Goal: Task Accomplishment & Management: Manage account settings

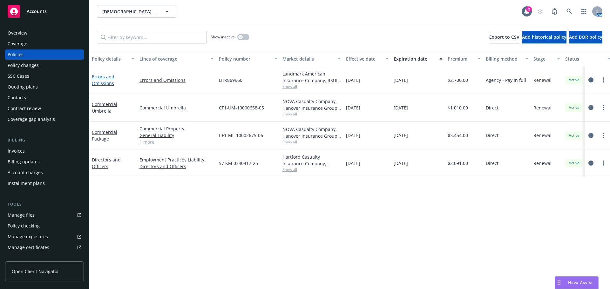
click at [97, 81] on link "Errors and Omissions" at bounding box center [103, 80] width 23 height 13
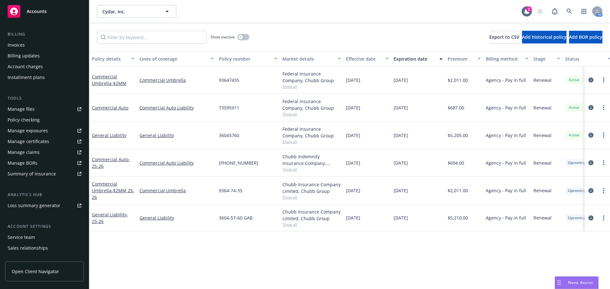
scroll to position [127, 0]
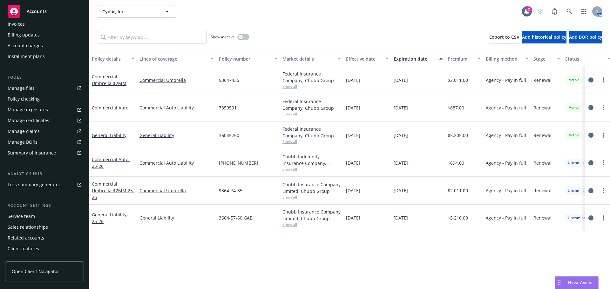
click at [42, 219] on div "Service team" at bounding box center [45, 217] width 74 height 10
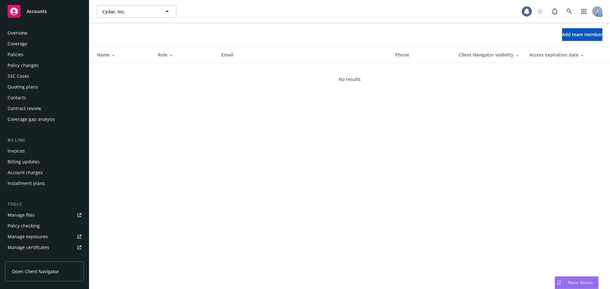
scroll to position [135, 0]
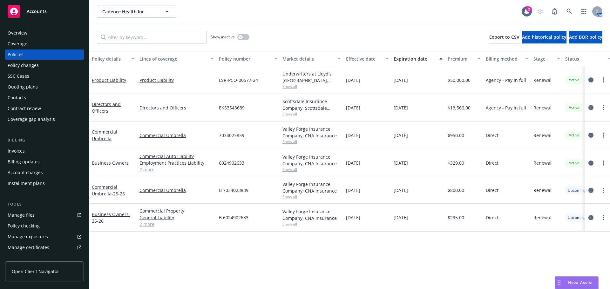
click at [590, 190] on icon "circleInformation" at bounding box center [590, 190] width 5 height 5
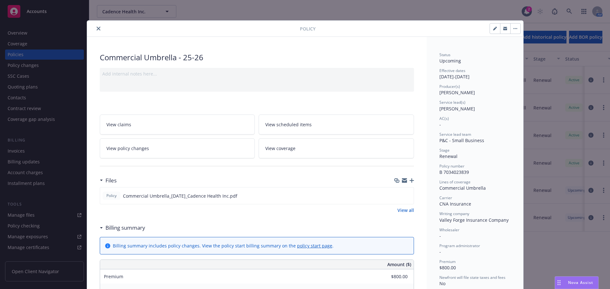
click at [97, 28] on icon "close" at bounding box center [99, 29] width 4 height 4
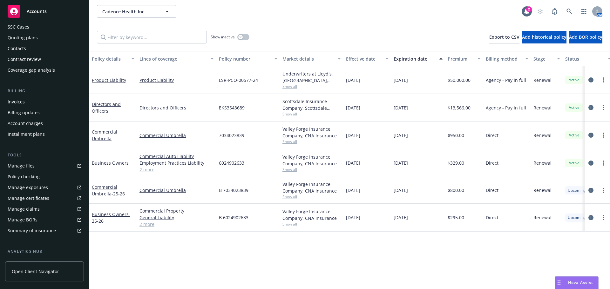
scroll to position [135, 0]
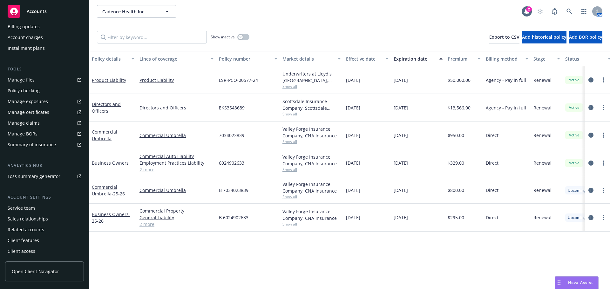
click at [27, 211] on div "Service team" at bounding box center [21, 208] width 27 height 10
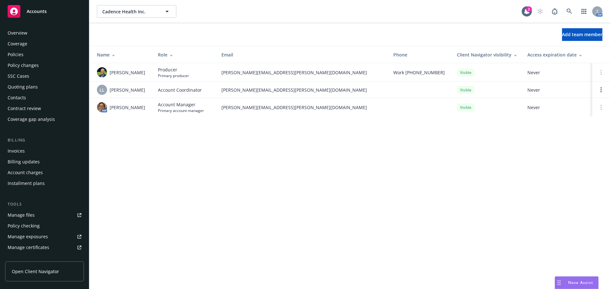
click at [31, 58] on div "Policies" at bounding box center [45, 55] width 74 height 10
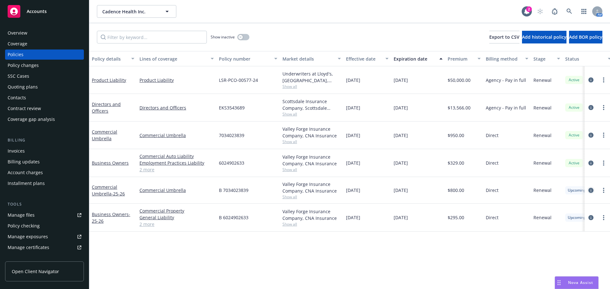
click at [591, 191] on icon "circleInformation" at bounding box center [590, 190] width 5 height 5
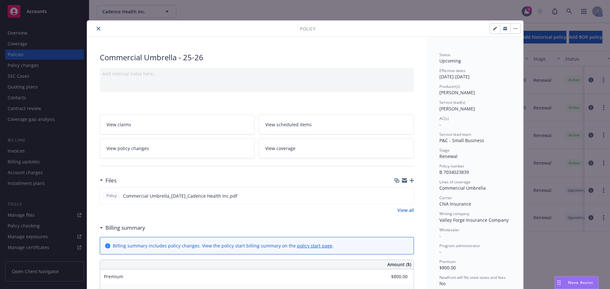
scroll to position [19, 0]
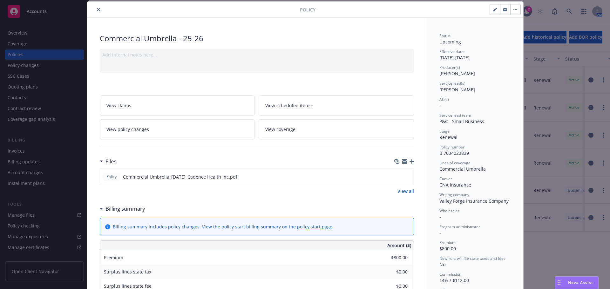
click at [493, 8] on icon "button" at bounding box center [495, 10] width 4 height 4
select select "RENEWAL"
select select "12"
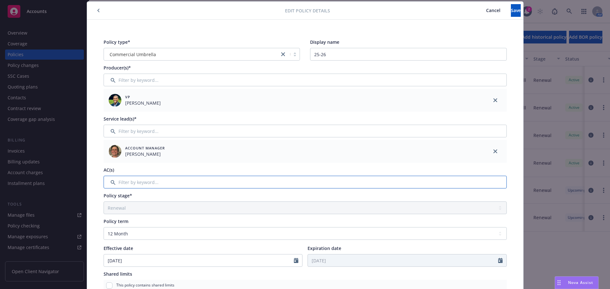
click at [150, 185] on input "Filter by keyword..." at bounding box center [305, 182] width 403 height 13
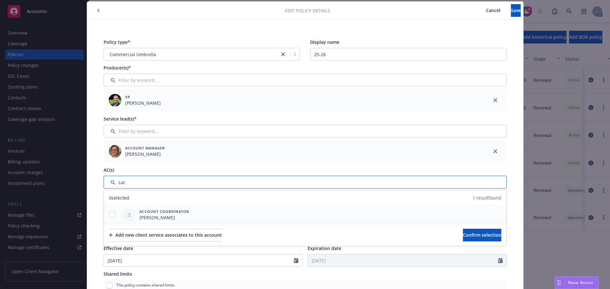
type input "Lac"
click at [111, 215] on input "checkbox" at bounding box center [112, 215] width 6 height 6
checkbox input "true"
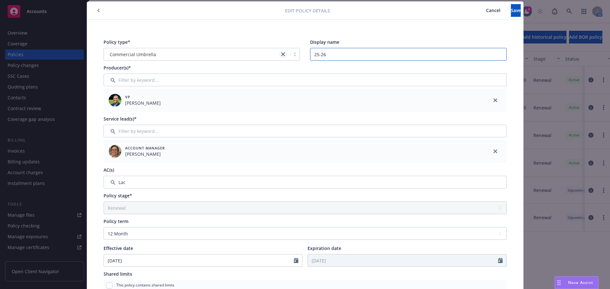
drag, startPoint x: 333, startPoint y: 54, endPoint x: 284, endPoint y: 55, distance: 48.6
click at [293, 57] on div "Policy type* Commercial Umbrella Display name 25-26" at bounding box center [305, 50] width 403 height 22
click at [511, 9] on button "Save" at bounding box center [516, 10] width 10 height 13
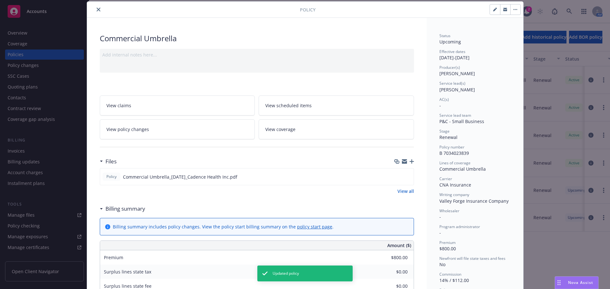
click at [97, 8] on icon "close" at bounding box center [99, 10] width 4 height 4
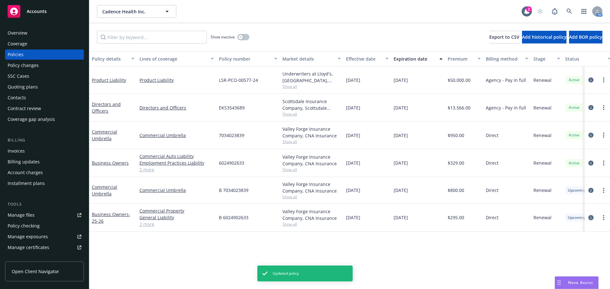
click at [590, 219] on icon "circleInformation" at bounding box center [590, 217] width 5 height 5
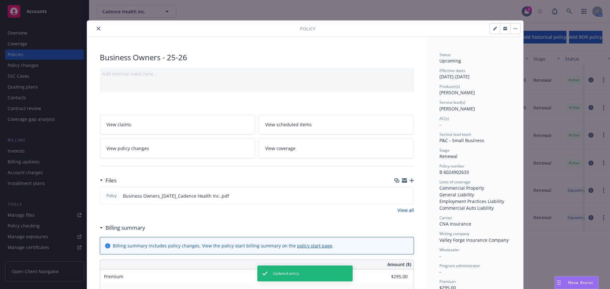
click at [493, 29] on icon "button" at bounding box center [494, 28] width 3 height 3
select select "RENEWAL"
select select "12"
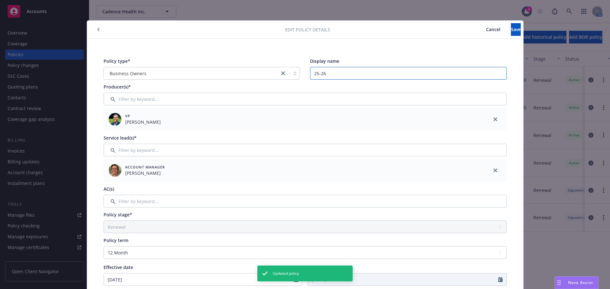
drag, startPoint x: 311, startPoint y: 75, endPoint x: 274, endPoint y: 74, distance: 36.5
click at [275, 75] on div "Policy type* Business Owners Display name 25-26" at bounding box center [305, 69] width 403 height 22
click at [511, 28] on span "Save" at bounding box center [516, 29] width 10 height 6
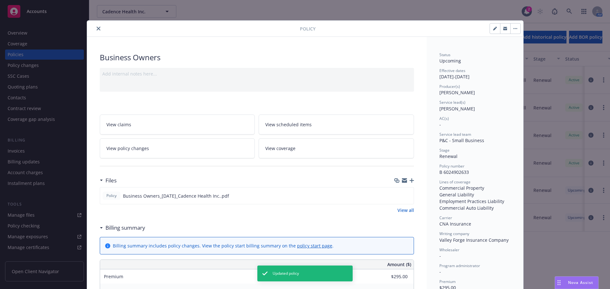
click at [493, 30] on icon "button" at bounding box center [494, 28] width 3 height 3
select select "RENEWAL"
select select "12"
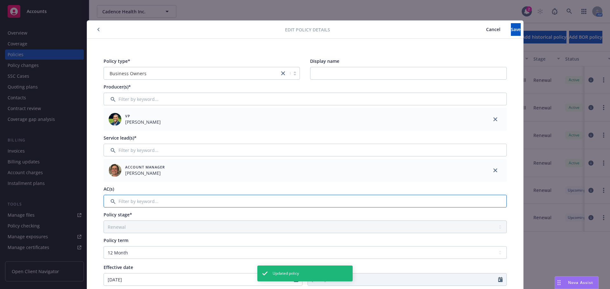
click at [173, 205] on input "Filter by keyword..." at bounding box center [305, 201] width 403 height 13
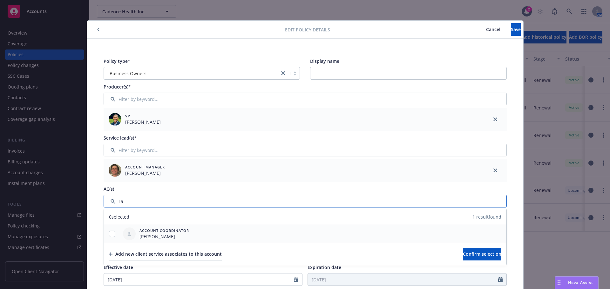
type input "La"
click at [109, 233] on input "checkbox" at bounding box center [112, 234] width 6 height 6
checkbox input "true"
click at [463, 255] on span "Confirm selection" at bounding box center [482, 254] width 38 height 6
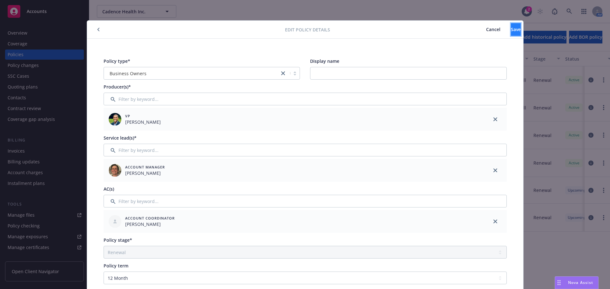
click at [511, 30] on button "Save" at bounding box center [516, 29] width 10 height 13
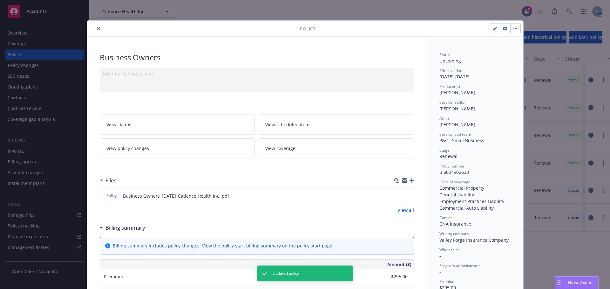
click at [97, 28] on icon "close" at bounding box center [99, 29] width 4 height 4
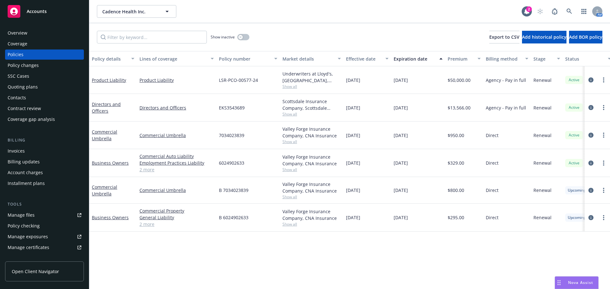
click at [295, 114] on span "Show all" at bounding box center [311, 114] width 58 height 5
click at [293, 86] on span "Show all" at bounding box center [311, 86] width 58 height 5
click at [148, 126] on div "Commercial Umbrella" at bounding box center [176, 136] width 79 height 28
click at [571, 9] on icon at bounding box center [569, 12] width 6 height 6
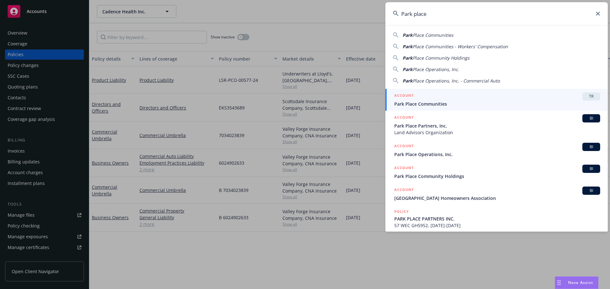
type input "Park place"
click at [412, 100] on h5 "ACCOUNT" at bounding box center [403, 96] width 19 height 8
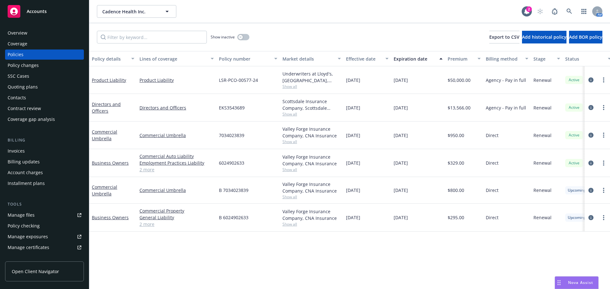
click at [561, 10] on div "AM" at bounding box center [568, 11] width 69 height 13
click at [566, 10] on link at bounding box center [569, 11] width 13 height 13
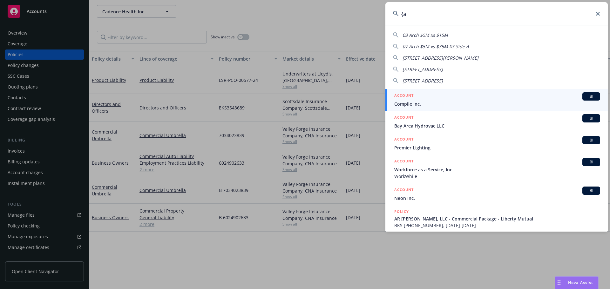
type input "{"
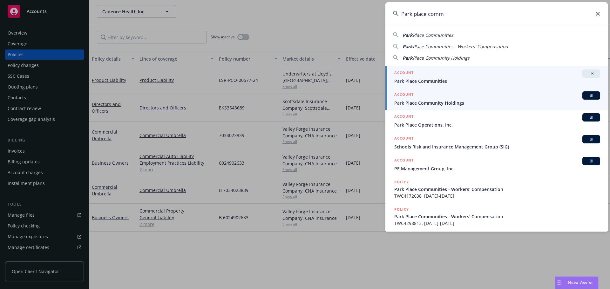
type input "Park place comm"
click at [410, 104] on span "Park Place Community Holdings" at bounding box center [497, 103] width 206 height 7
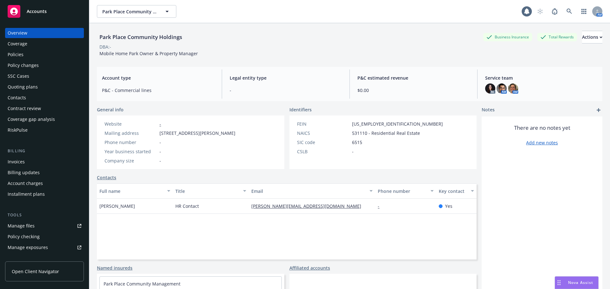
click at [23, 59] on div "Policies" at bounding box center [16, 55] width 16 height 10
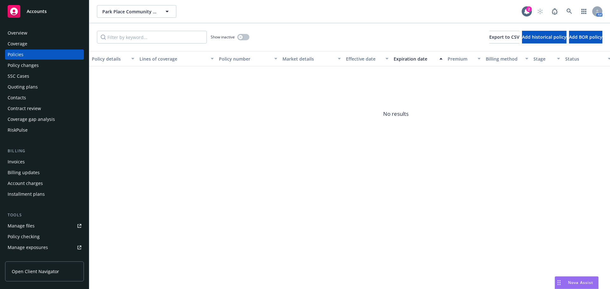
click at [17, 36] on div "Overview" at bounding box center [18, 33] width 20 height 10
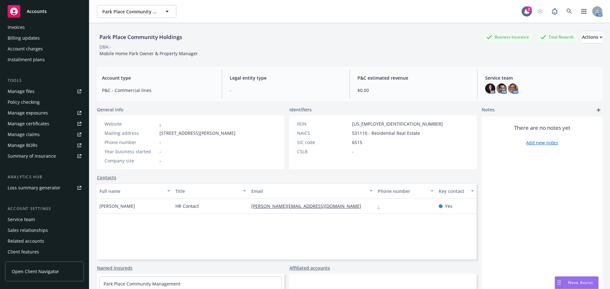
scroll to position [146, 0]
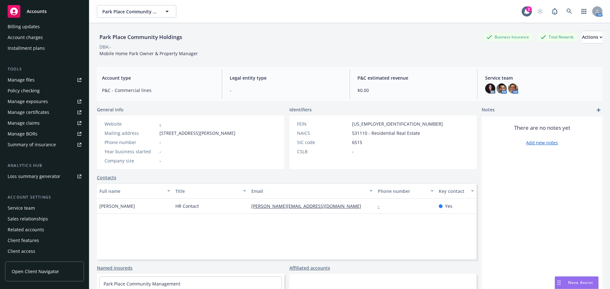
click at [28, 207] on div "Service team" at bounding box center [21, 208] width 27 height 10
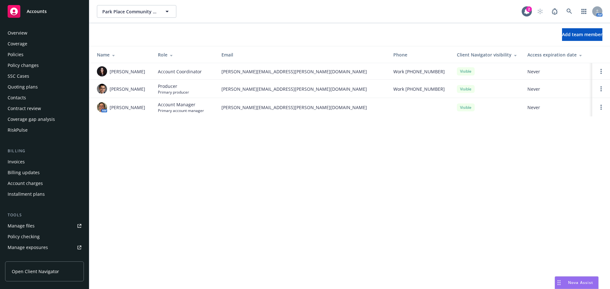
click at [22, 51] on div "Policies" at bounding box center [16, 55] width 16 height 10
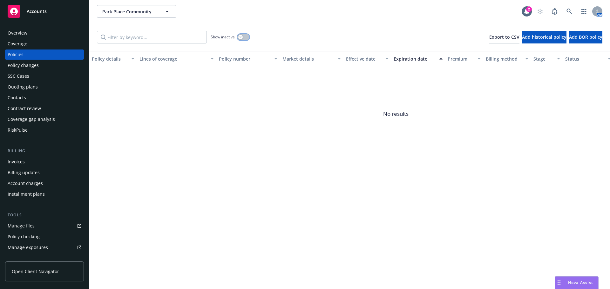
click at [245, 37] on button "button" at bounding box center [243, 37] width 12 height 6
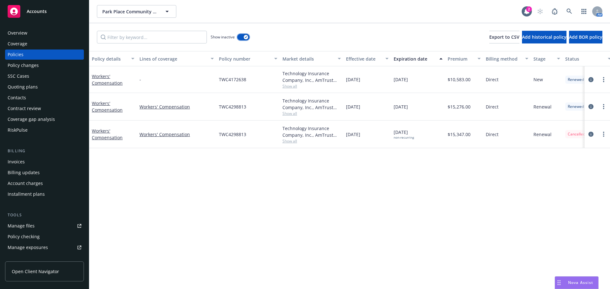
click at [242, 37] on button "button" at bounding box center [243, 37] width 12 height 6
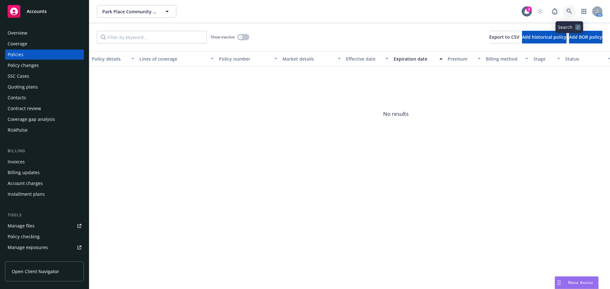
click at [571, 10] on icon at bounding box center [569, 12] width 6 height 6
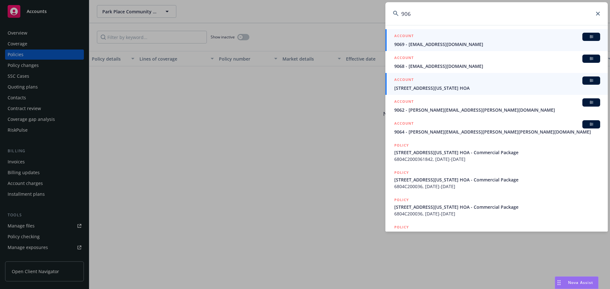
type input "906"
click at [421, 89] on span "906-906A Wisconsin Street HOA" at bounding box center [497, 88] width 206 height 7
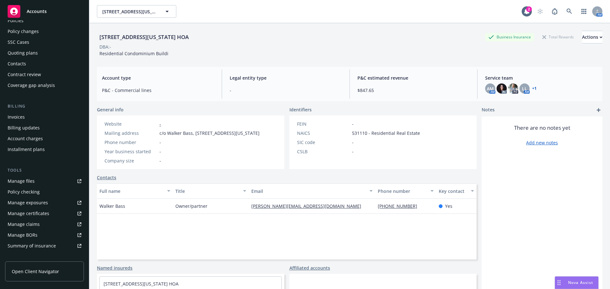
scroll to position [135, 0]
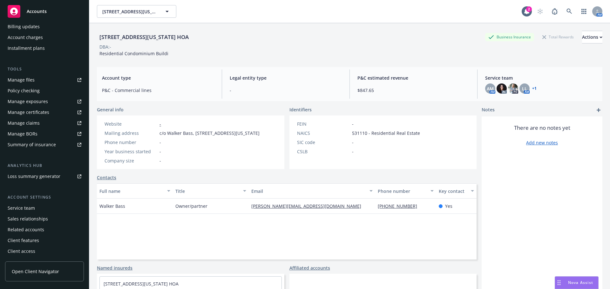
click at [24, 210] on div "Service team" at bounding box center [21, 208] width 27 height 10
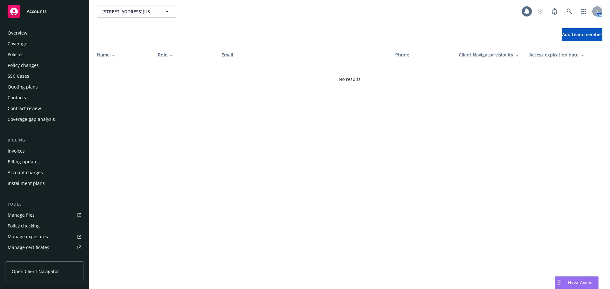
scroll to position [135, 0]
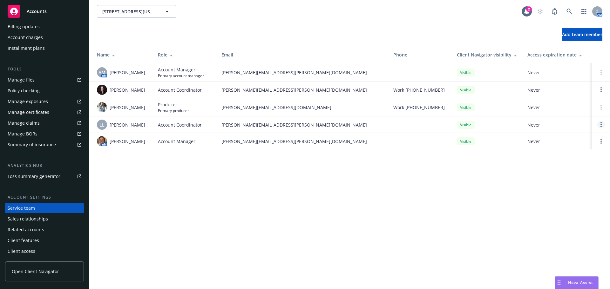
click at [601, 125] on circle "Open options" at bounding box center [600, 124] width 1 height 1
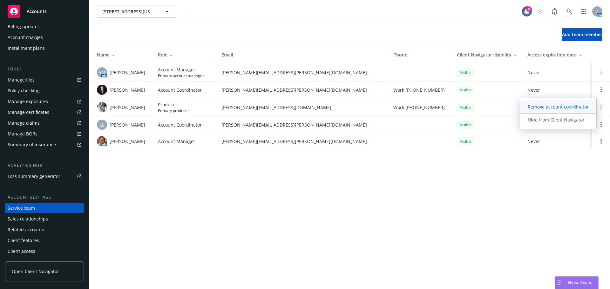
click at [559, 109] on span "Remove account coordinator" at bounding box center [558, 107] width 76 height 6
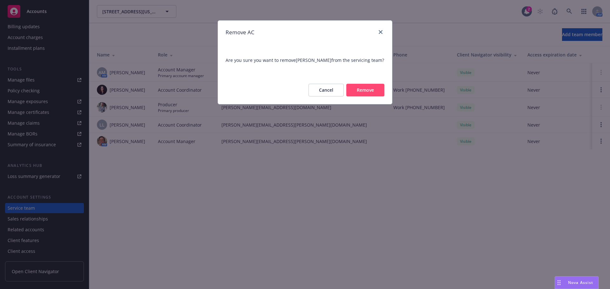
click at [370, 94] on button "Remove" at bounding box center [365, 90] width 38 height 13
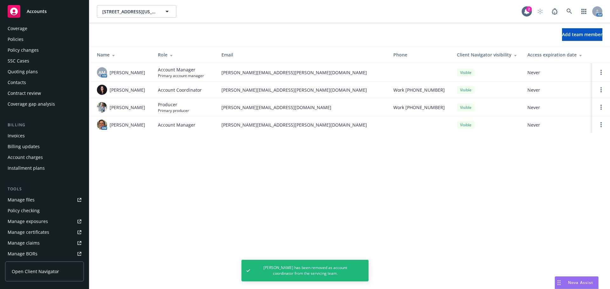
scroll to position [0, 0]
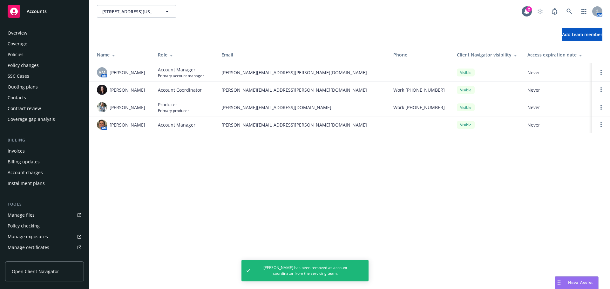
click at [17, 57] on div "Policies" at bounding box center [16, 55] width 16 height 10
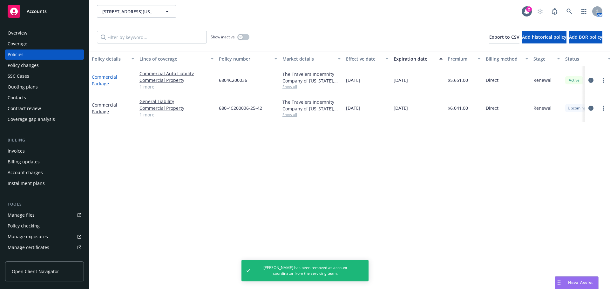
click at [97, 79] on link "Commercial Package" at bounding box center [104, 80] width 25 height 13
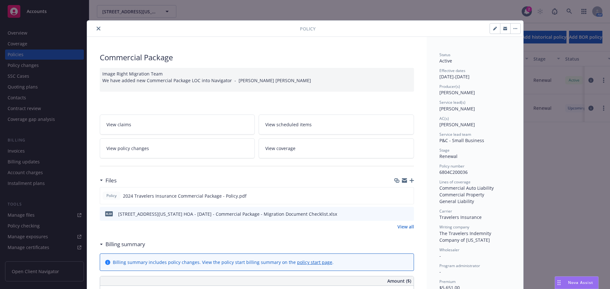
click at [97, 30] on icon "close" at bounding box center [99, 29] width 4 height 4
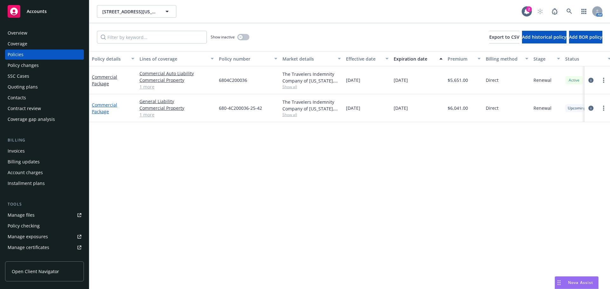
click at [100, 104] on link "Commercial Package" at bounding box center [104, 108] width 25 height 13
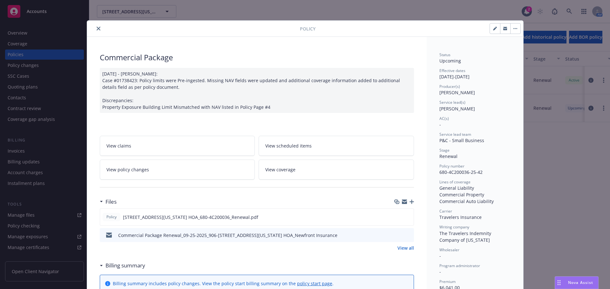
click at [98, 28] on button "close" at bounding box center [99, 29] width 8 height 8
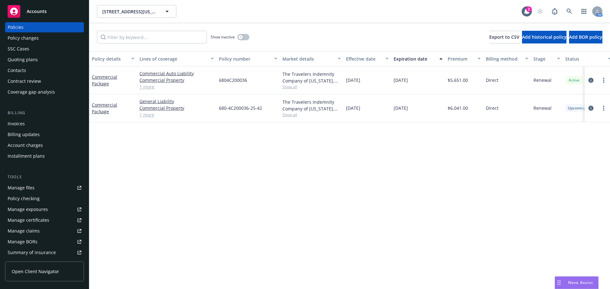
scroll to position [127, 0]
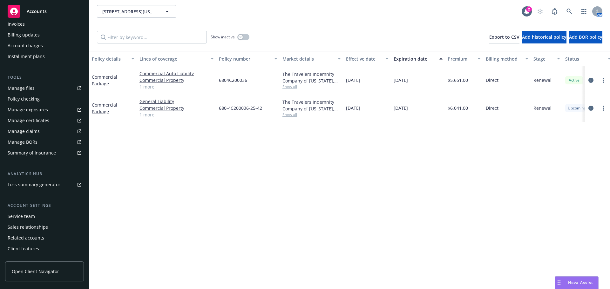
click at [37, 218] on div "Service team" at bounding box center [45, 217] width 74 height 10
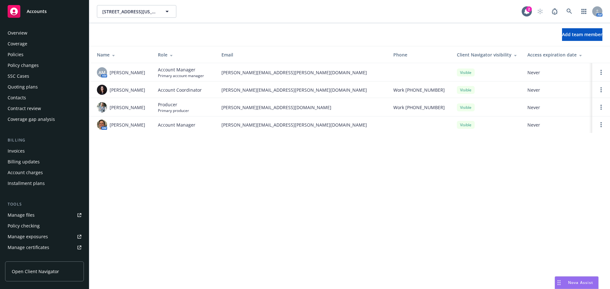
scroll to position [135, 0]
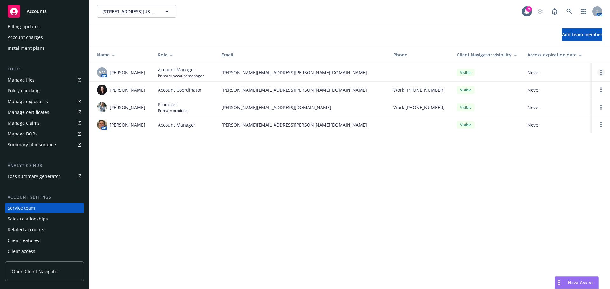
click at [601, 74] on icon "Open options" at bounding box center [600, 72] width 1 height 5
click at [563, 68] on span "Hide from Client Navigator" at bounding box center [560, 67] width 72 height 6
click at [603, 90] on link "Open options" at bounding box center [601, 90] width 8 height 8
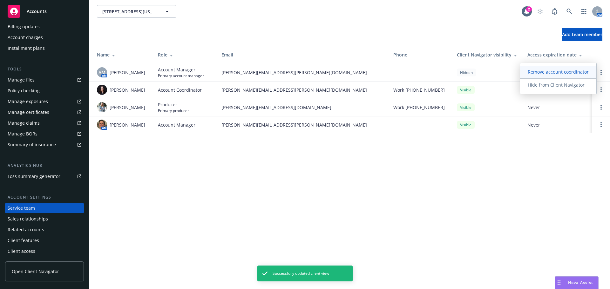
click at [558, 73] on span "Remove account coordinator" at bounding box center [558, 72] width 76 height 6
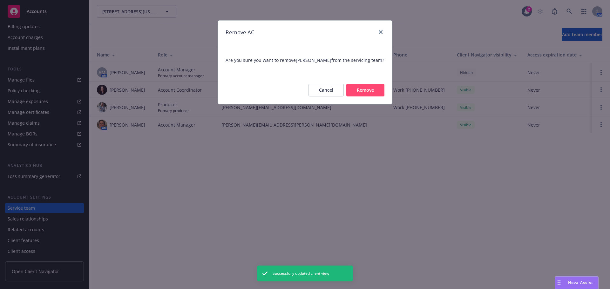
click at [358, 91] on button "Remove" at bounding box center [365, 90] width 38 height 13
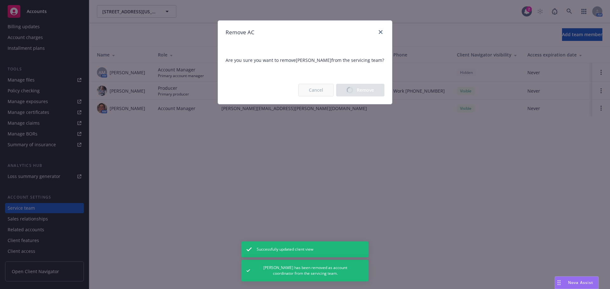
click at [561, 34] on div "Remove AC Are you sure you want to remove Cassidy Maxwell from the servicing te…" at bounding box center [305, 144] width 610 height 289
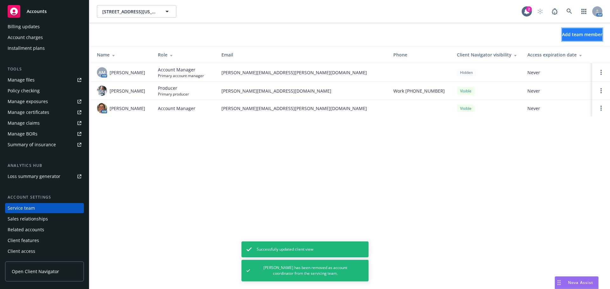
click at [562, 39] on button "Add team member" at bounding box center [582, 34] width 40 height 13
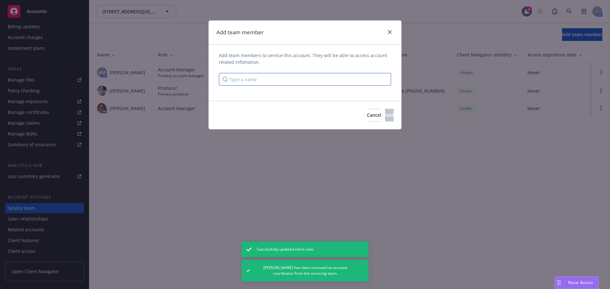
click at [241, 78] on input "Type a name" at bounding box center [305, 79] width 172 height 13
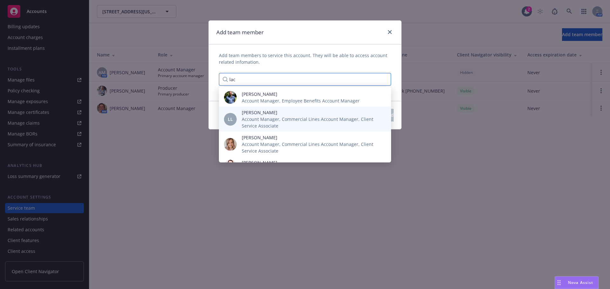
type input "lac"
click at [265, 118] on span "Account Manager, Commercial Lines Account Manager, Client Service Associate" at bounding box center [311, 122] width 139 height 13
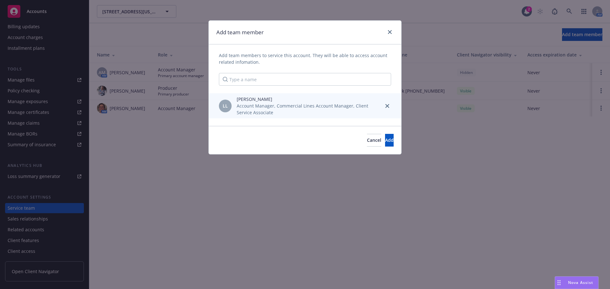
click at [248, 106] on span "Account Manager, Commercial Lines Account Manager, Client Service Associate" at bounding box center [308, 109] width 142 height 13
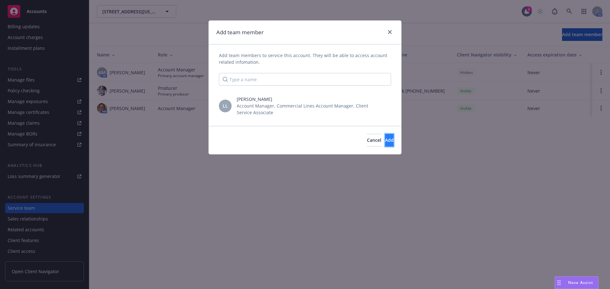
click at [385, 142] on span "Add" at bounding box center [389, 140] width 9 height 6
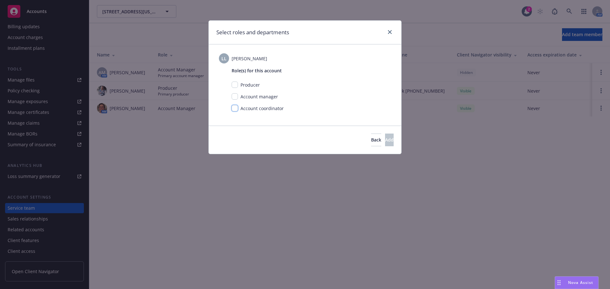
click at [236, 109] on input "checkbox" at bounding box center [235, 108] width 6 height 6
checkbox input "true"
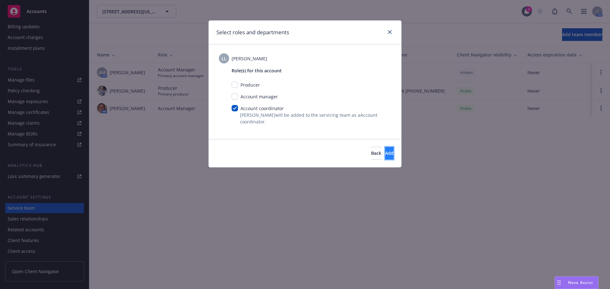
click at [385, 154] on button "Add" at bounding box center [389, 153] width 9 height 13
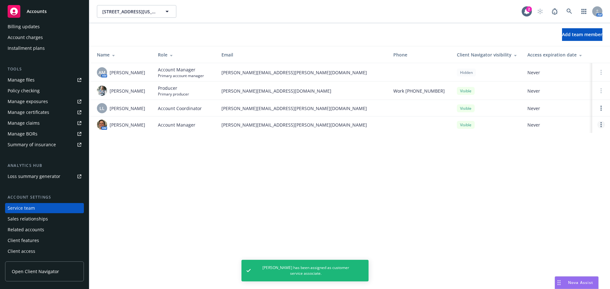
click at [601, 126] on circle "Open options" at bounding box center [600, 126] width 1 height 1
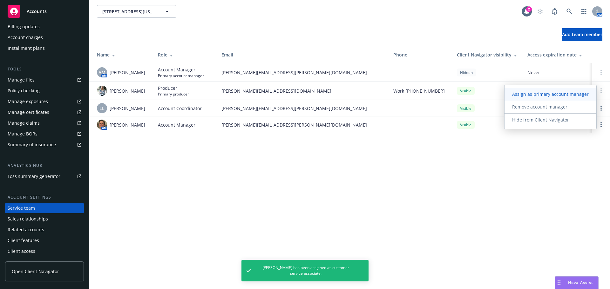
click at [548, 94] on span "Assign as primary account manager" at bounding box center [550, 94] width 92 height 6
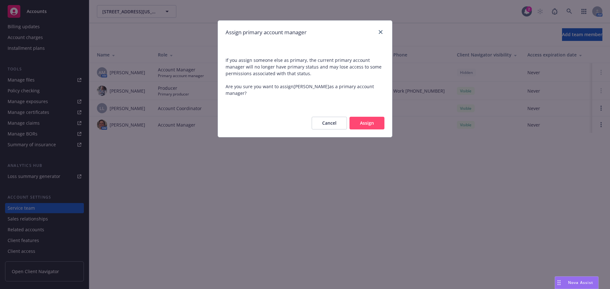
click at [370, 124] on button "Assign" at bounding box center [366, 123] width 35 height 13
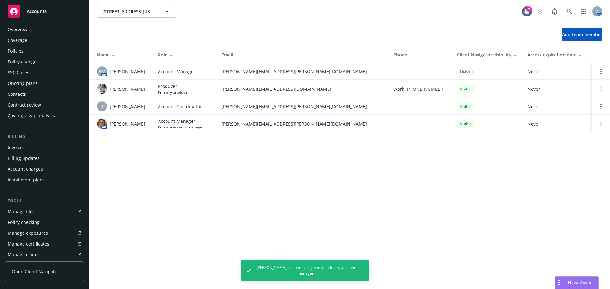
scroll to position [0, 0]
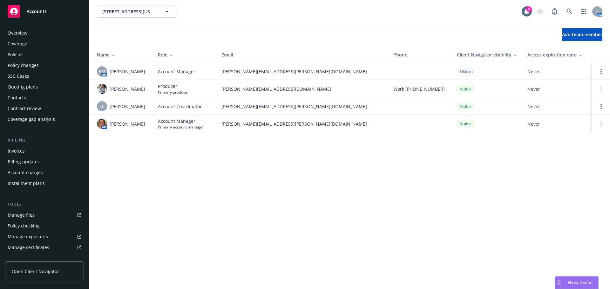
click at [22, 52] on div "Policies" at bounding box center [16, 55] width 16 height 10
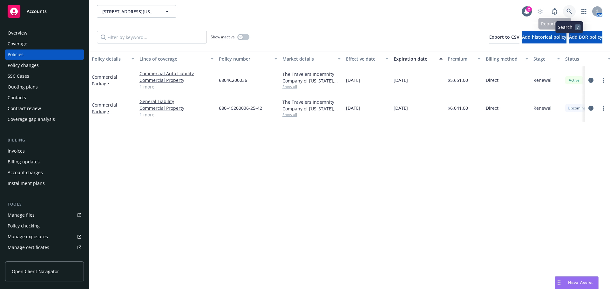
click at [566, 12] on link at bounding box center [569, 11] width 13 height 13
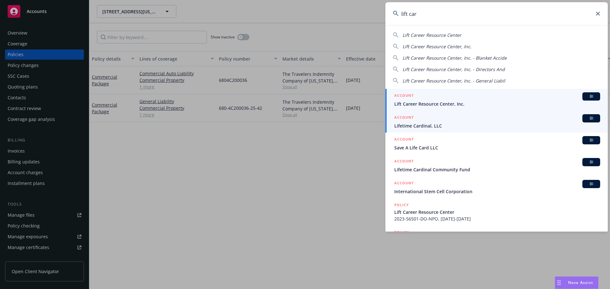
type input "lift car"
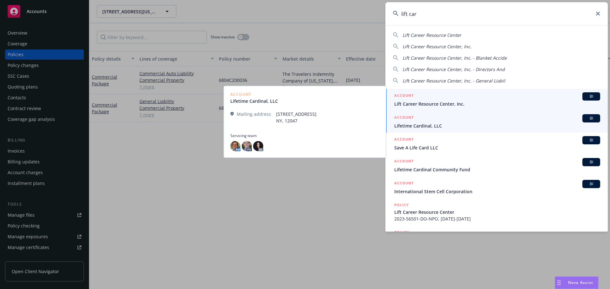
click at [428, 104] on span "Lift Career Resource Center, Inc." at bounding box center [497, 104] width 206 height 7
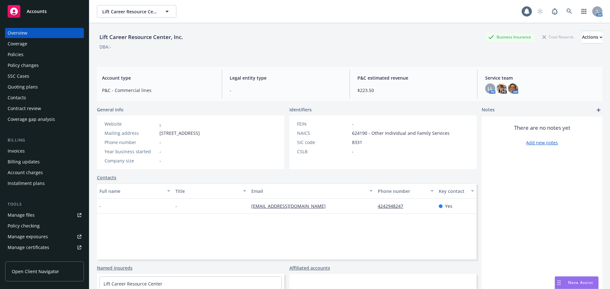
click at [28, 55] on div "Policies" at bounding box center [45, 55] width 74 height 10
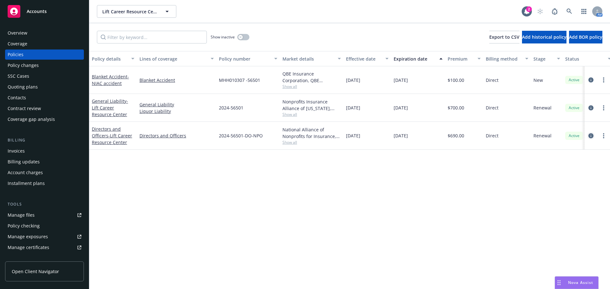
click at [591, 136] on icon "circleInformation" at bounding box center [590, 135] width 5 height 5
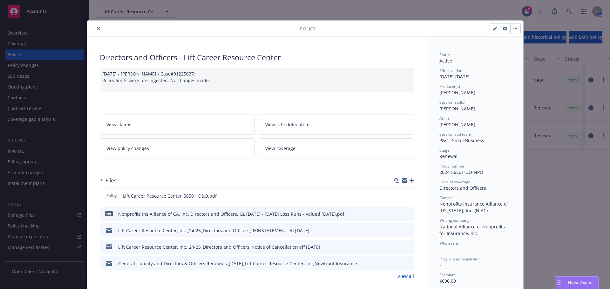
click at [493, 27] on icon "button" at bounding box center [495, 29] width 4 height 4
select select "RENEWAL"
select select "12"
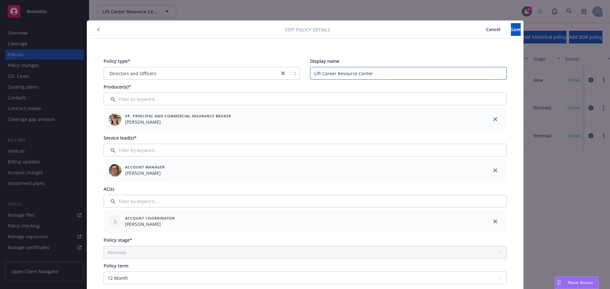
drag, startPoint x: 373, startPoint y: 73, endPoint x: 304, endPoint y: 76, distance: 68.4
click at [304, 76] on div "Policy type* Directors and Officers Display name Lift Career Resource Center" at bounding box center [305, 69] width 403 height 22
click at [511, 30] on button "Save" at bounding box center [516, 29] width 10 height 13
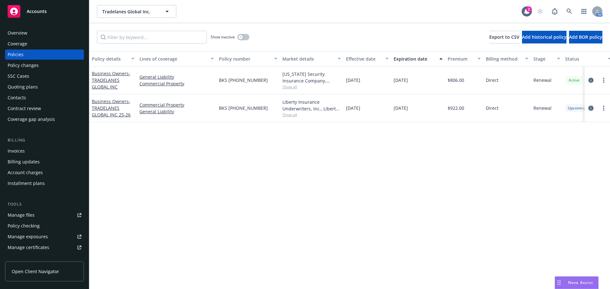
click at [591, 108] on icon "circleInformation" at bounding box center [590, 108] width 5 height 5
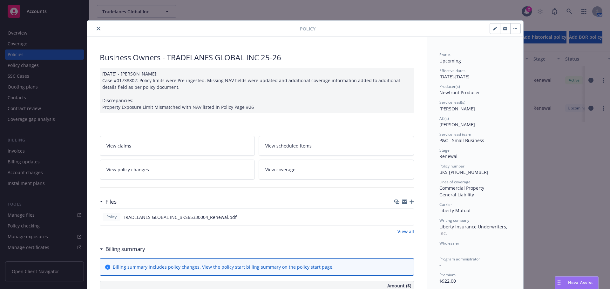
click at [493, 28] on icon "button" at bounding box center [494, 28] width 3 height 3
select select "RENEWAL"
select select "12"
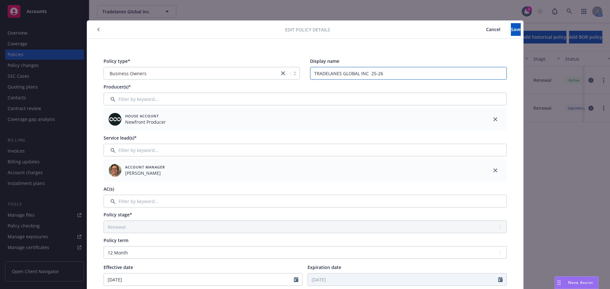
drag, startPoint x: 388, startPoint y: 74, endPoint x: 308, endPoint y: 73, distance: 79.7
click at [310, 73] on input "TRADELANES GLOBAL INC 25-26" at bounding box center [408, 73] width 197 height 13
click at [511, 28] on span "Save" at bounding box center [516, 29] width 10 height 6
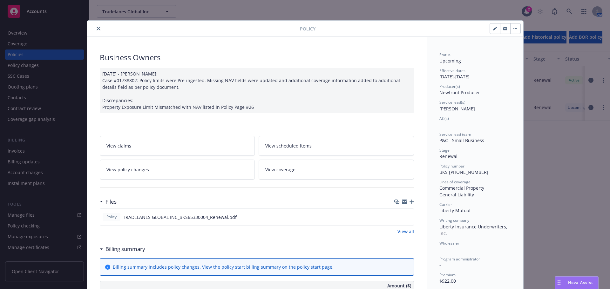
click at [97, 29] on icon "close" at bounding box center [99, 29] width 4 height 4
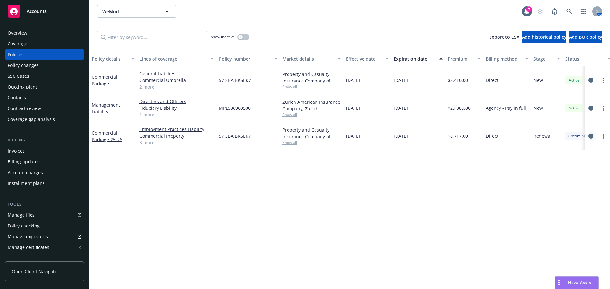
click at [590, 137] on icon "circleInformation" at bounding box center [590, 136] width 5 height 5
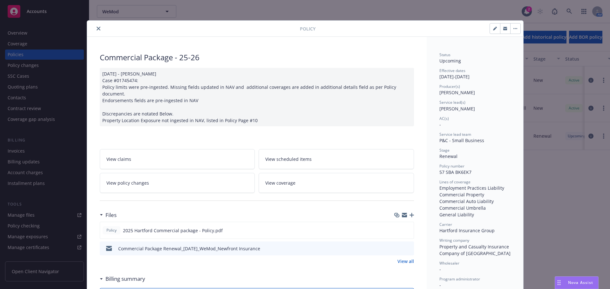
click at [493, 28] on icon "button" at bounding box center [494, 28] width 3 height 3
select select "RENEWAL"
select select "12"
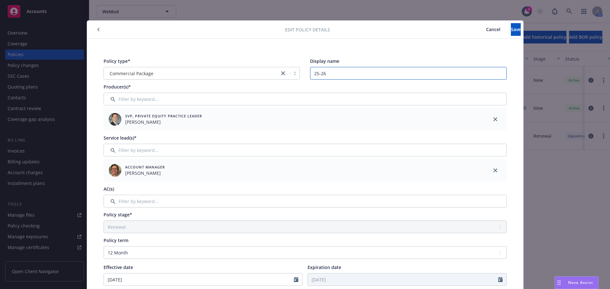
drag, startPoint x: 349, startPoint y: 72, endPoint x: 285, endPoint y: 75, distance: 64.2
click at [285, 74] on div "Policy type* Commercial Package Display name 25-26" at bounding box center [305, 69] width 403 height 22
click at [132, 204] on input "Filter by keyword..." at bounding box center [305, 201] width 403 height 13
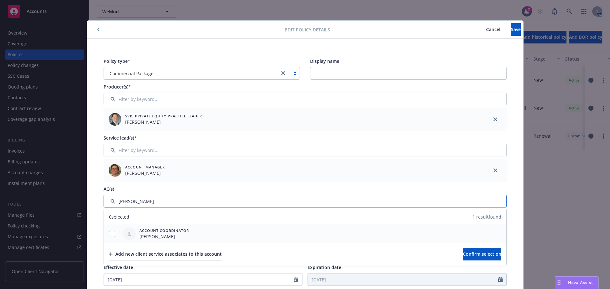
type input "[PERSON_NAME]"
click at [110, 235] on input "checkbox" at bounding box center [112, 234] width 6 height 6
checkbox input "true"
click at [470, 254] on span "Confirm selection" at bounding box center [482, 254] width 38 height 6
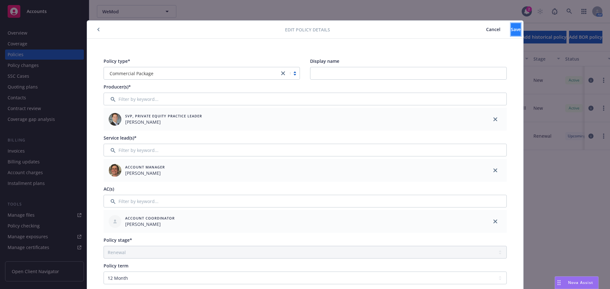
click at [511, 25] on button "Save" at bounding box center [516, 29] width 10 height 13
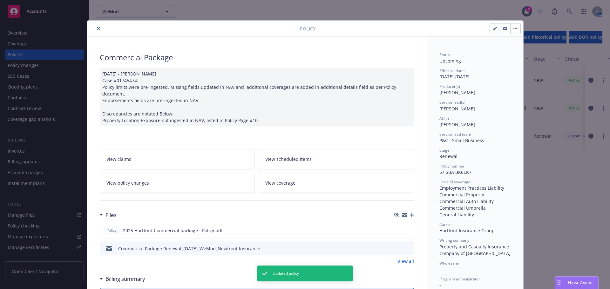
click at [98, 30] on icon "close" at bounding box center [99, 29] width 4 height 4
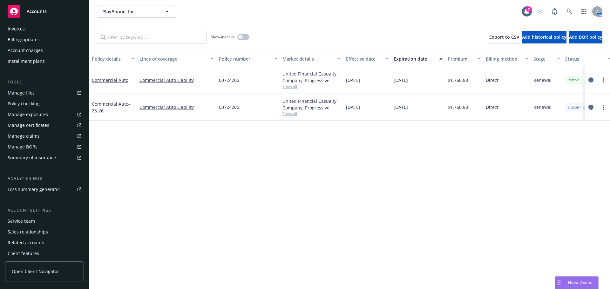
scroll to position [135, 0]
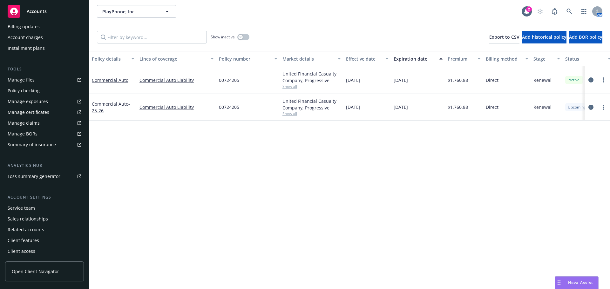
click at [23, 209] on div "Service team" at bounding box center [21, 208] width 27 height 10
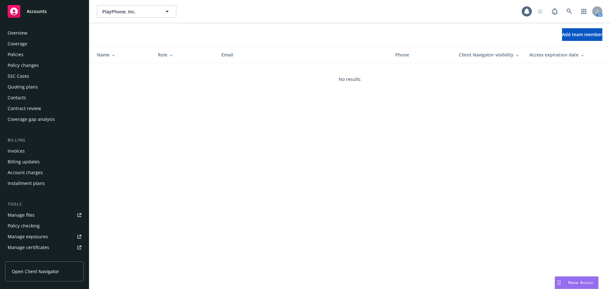
scroll to position [135, 0]
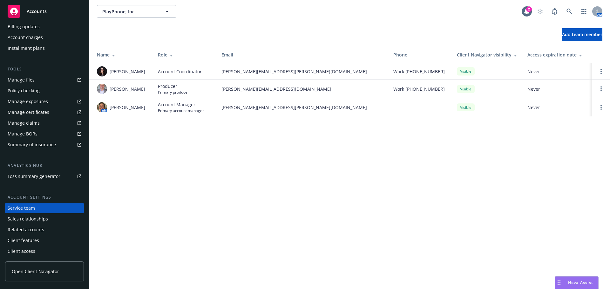
click at [387, 164] on div "PlayPhone, Inc. PlayPhone, Inc. 2 AM Add team member Name Role Email Phone Clie…" at bounding box center [349, 144] width 521 height 289
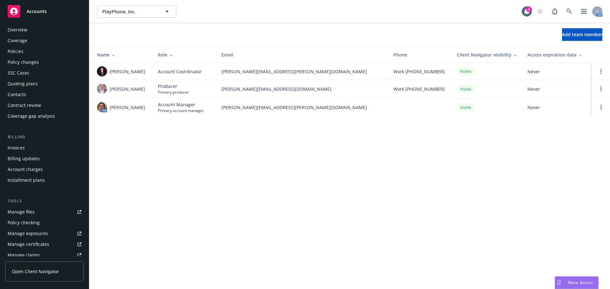
scroll to position [0, 0]
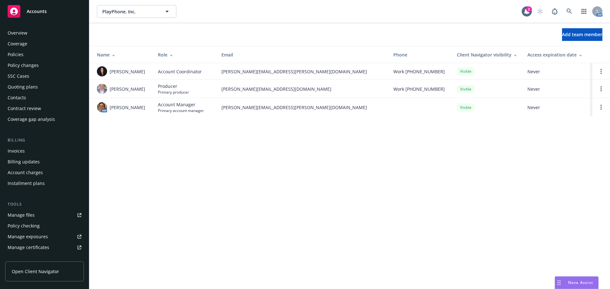
click at [36, 36] on div "Overview" at bounding box center [45, 33] width 74 height 10
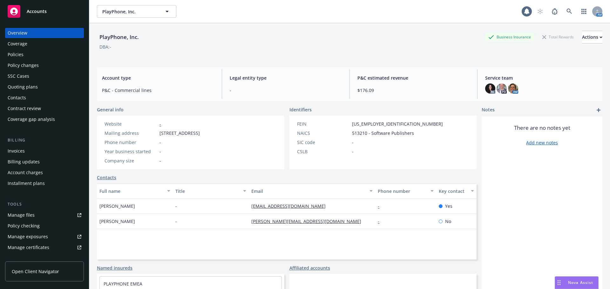
click at [24, 49] on div "Overview Coverage Policies Policy changes SSC Cases Quoting plans Contacts Cont…" at bounding box center [44, 76] width 79 height 97
click at [26, 53] on div "Policies" at bounding box center [45, 55] width 74 height 10
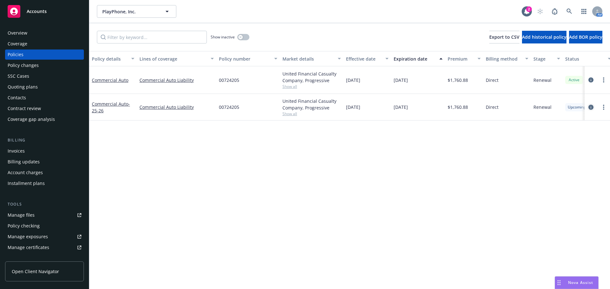
click at [591, 109] on icon "circleInformation" at bounding box center [590, 107] width 5 height 5
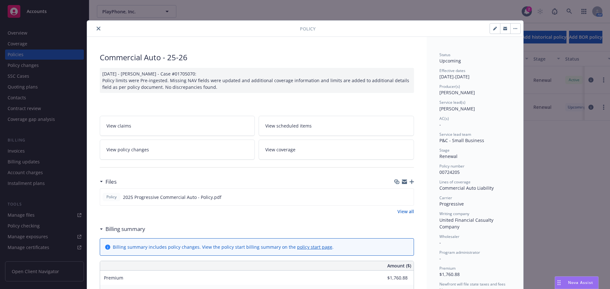
click at [495, 30] on button "button" at bounding box center [495, 29] width 10 height 10
select select "RENEWAL"
select select "6"
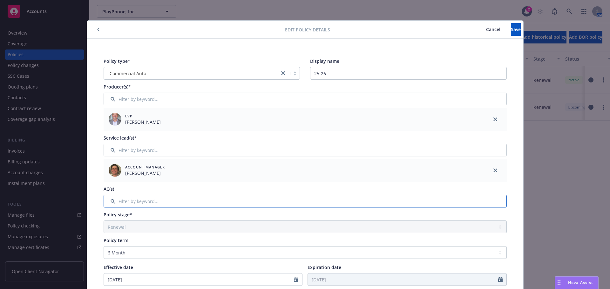
click at [138, 204] on input "Filter by keyword..." at bounding box center [305, 201] width 403 height 13
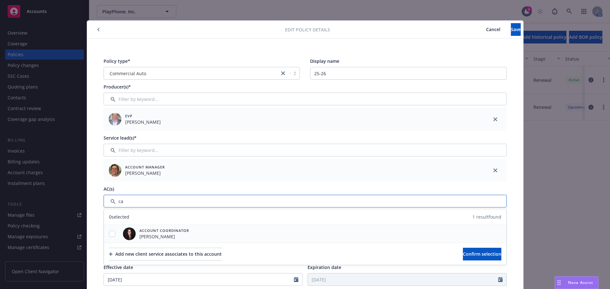
type input "ca"
click at [112, 233] on input "checkbox" at bounding box center [112, 234] width 6 height 6
checkbox input "true"
click at [463, 255] on span "Confirm selection" at bounding box center [482, 254] width 38 height 6
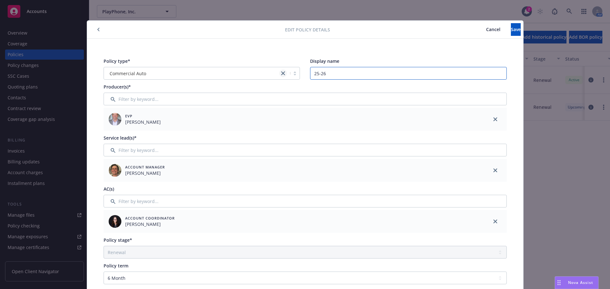
click at [280, 73] on div "Policy type* Commercial Auto Display name 25-26" at bounding box center [305, 69] width 403 height 22
click at [511, 30] on button "Save" at bounding box center [516, 29] width 10 height 13
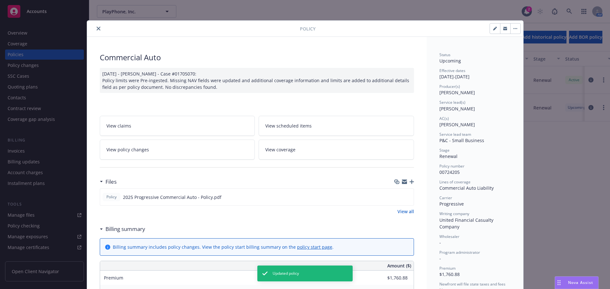
click at [93, 30] on div at bounding box center [195, 29] width 210 height 8
click at [97, 30] on icon "close" at bounding box center [99, 29] width 4 height 4
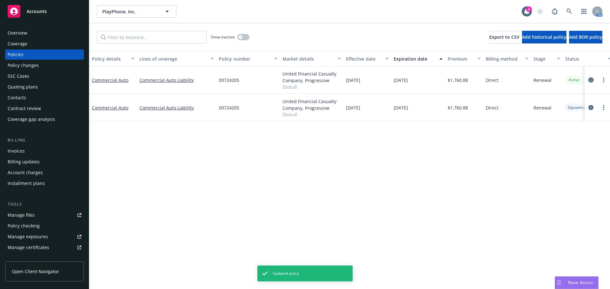
click at [590, 80] on icon "circleInformation" at bounding box center [590, 80] width 5 height 5
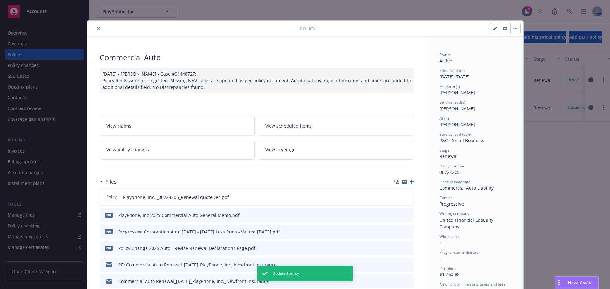
click at [490, 30] on button "button" at bounding box center [495, 29] width 10 height 10
select select "RENEWAL"
select select "6"
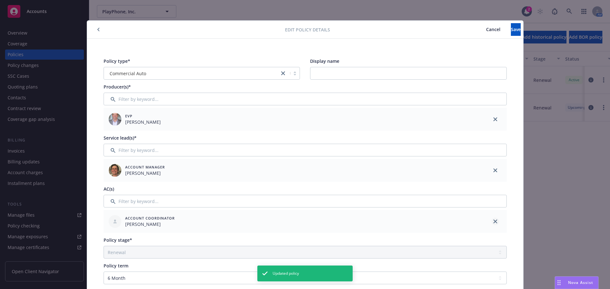
click at [493, 222] on icon "close" at bounding box center [495, 222] width 4 height 4
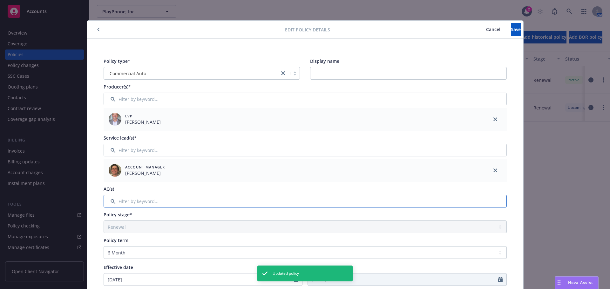
click at [141, 200] on input "Filter by keyword..." at bounding box center [305, 201] width 403 height 13
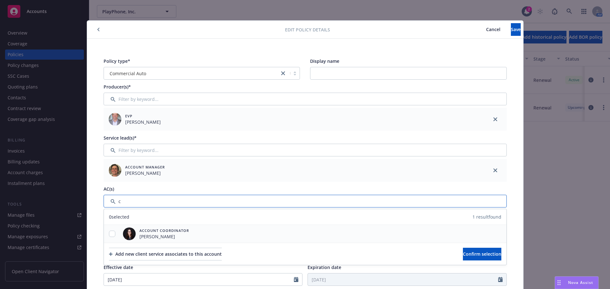
type input "c"
click at [111, 234] on input "checkbox" at bounding box center [112, 234] width 6 height 6
checkbox input "true"
click at [463, 254] on button "Confirm selection" at bounding box center [482, 254] width 38 height 13
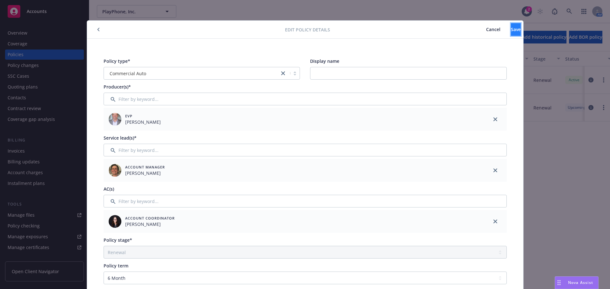
click at [511, 31] on span "Save" at bounding box center [516, 29] width 10 height 6
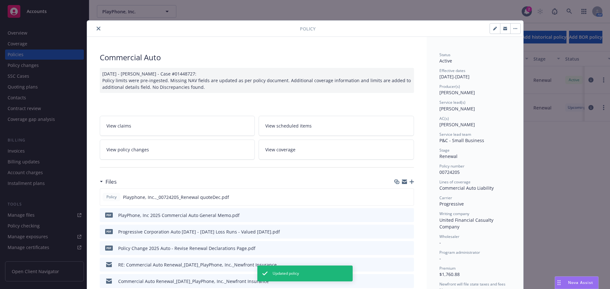
click at [95, 28] on button "close" at bounding box center [99, 29] width 8 height 8
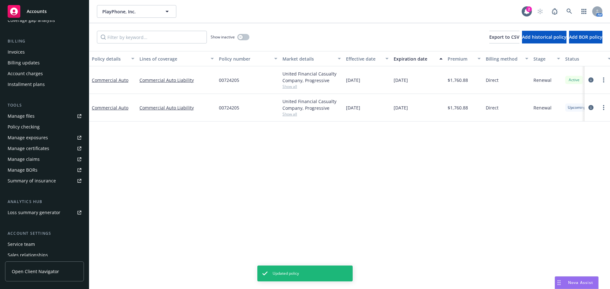
scroll to position [127, 0]
